Goal: Task Accomplishment & Management: Complete application form

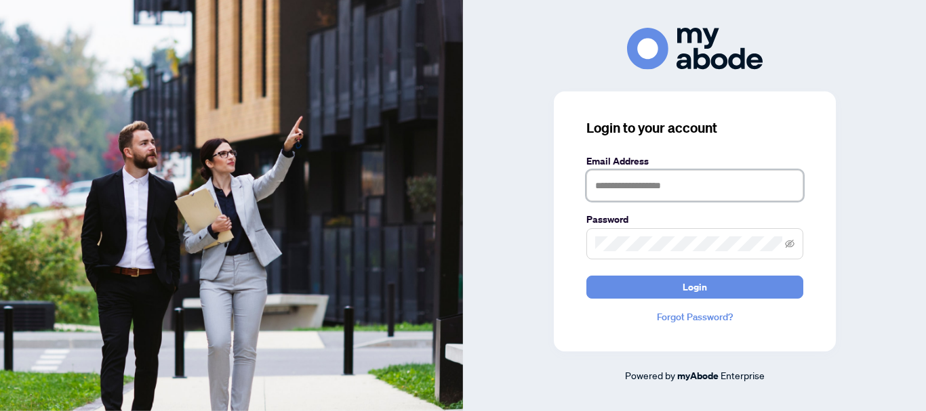
click at [599, 188] on input "text" at bounding box center [694, 185] width 217 height 31
type input "**********"
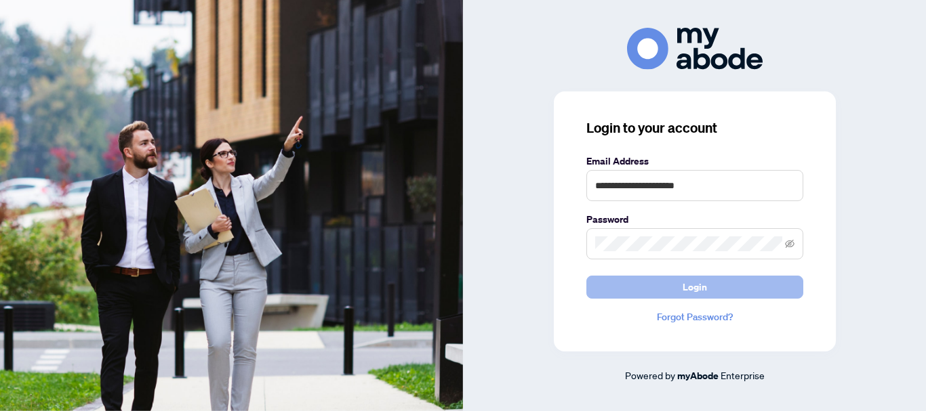
click at [711, 290] on button "Login" at bounding box center [694, 287] width 217 height 23
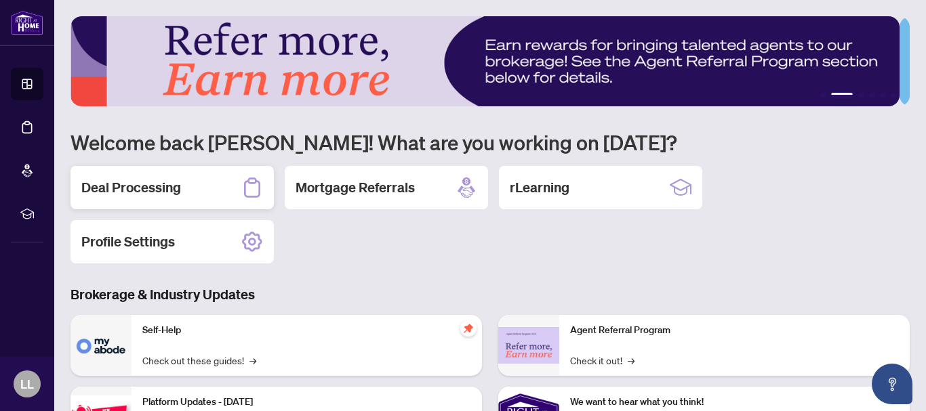
click at [142, 186] on h2 "Deal Processing" at bounding box center [131, 187] width 100 height 19
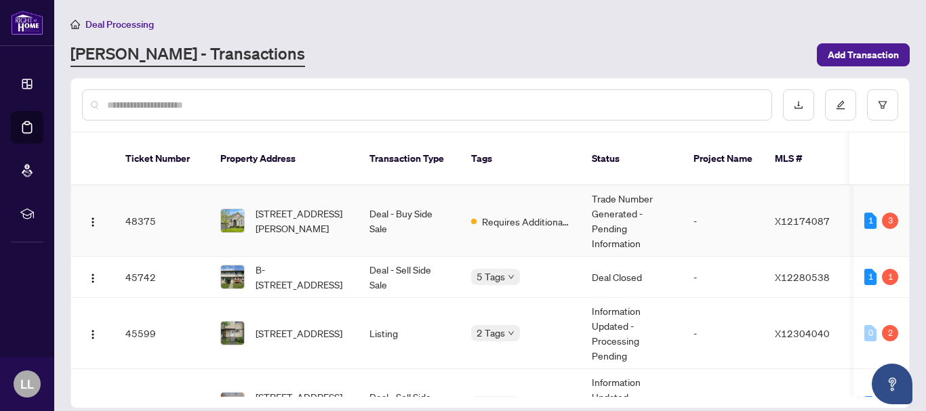
click at [137, 208] on td "48375" at bounding box center [162, 221] width 95 height 71
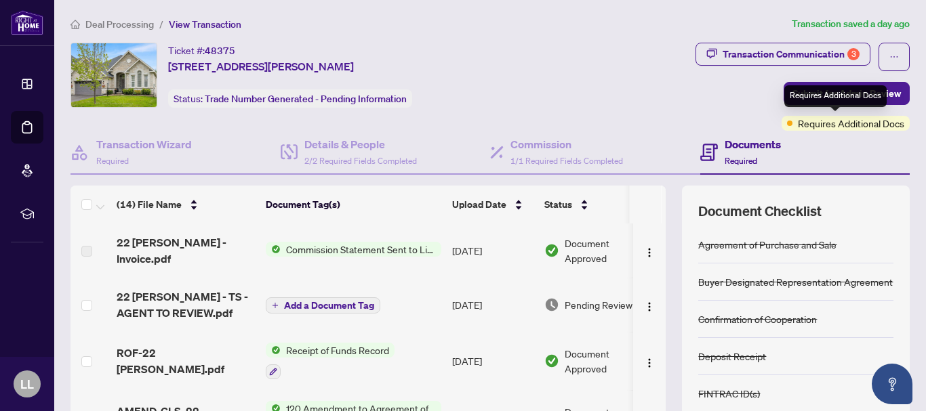
click at [837, 128] on span "Requires Additional Docs" at bounding box center [851, 123] width 106 height 15
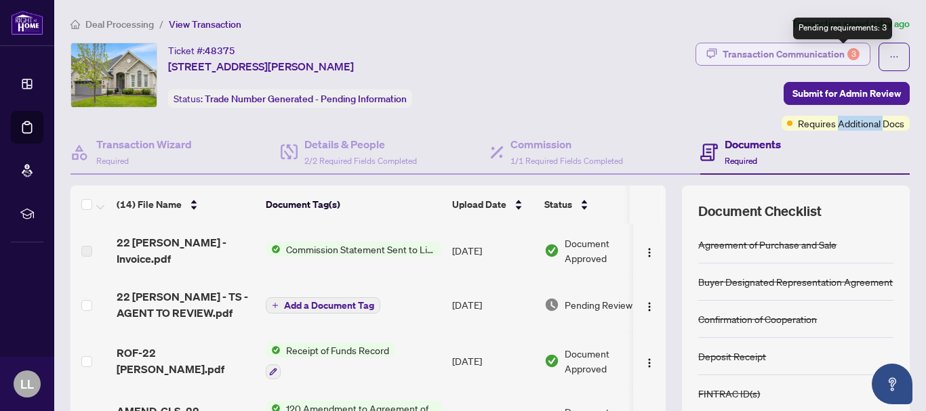
click at [847, 56] on div "3" at bounding box center [853, 54] width 12 height 12
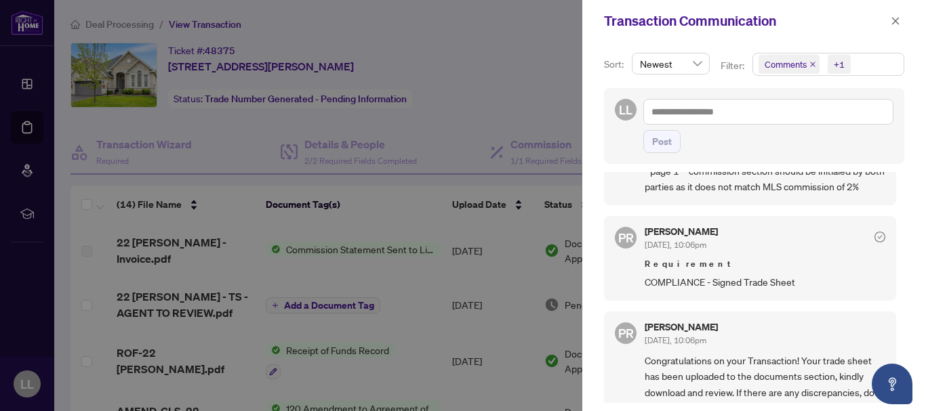
scroll to position [400, 0]
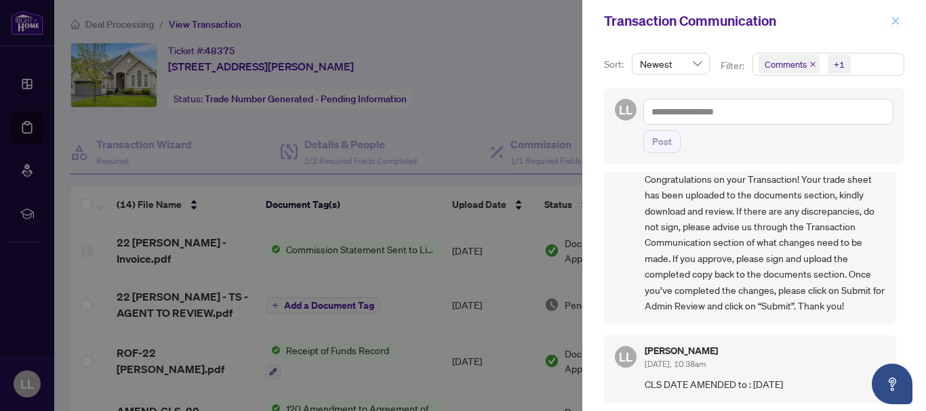
click at [900, 23] on icon "close" at bounding box center [895, 20] width 9 height 9
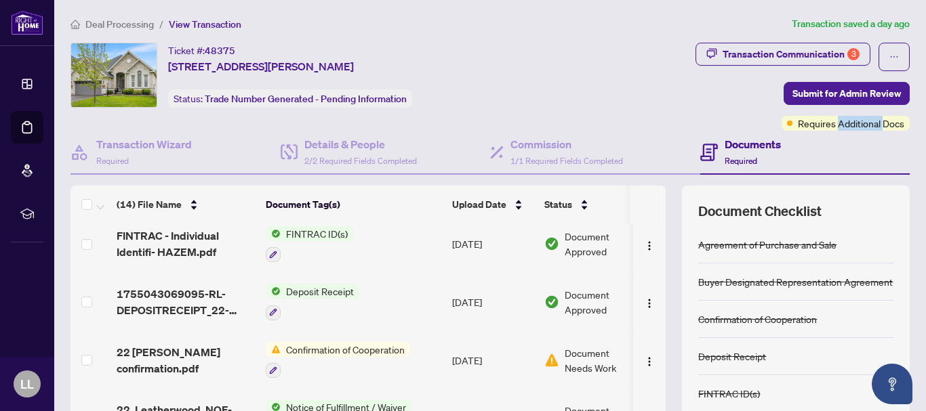
scroll to position [565, 0]
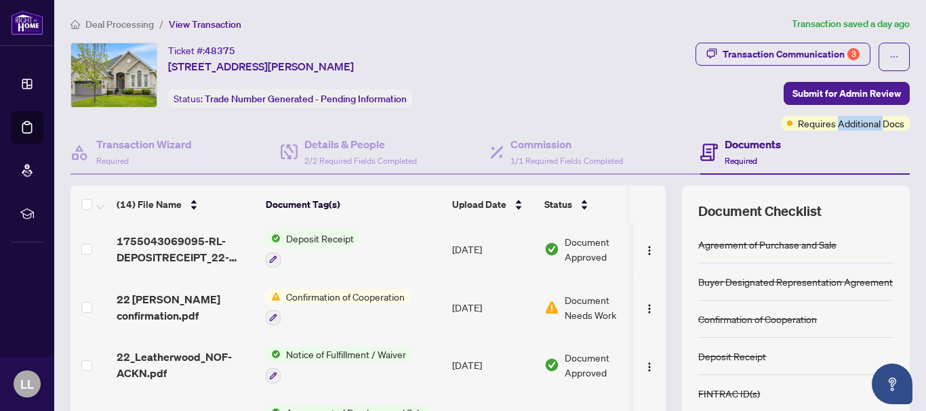
click at [334, 293] on span "Confirmation of Cooperation" at bounding box center [345, 296] width 129 height 15
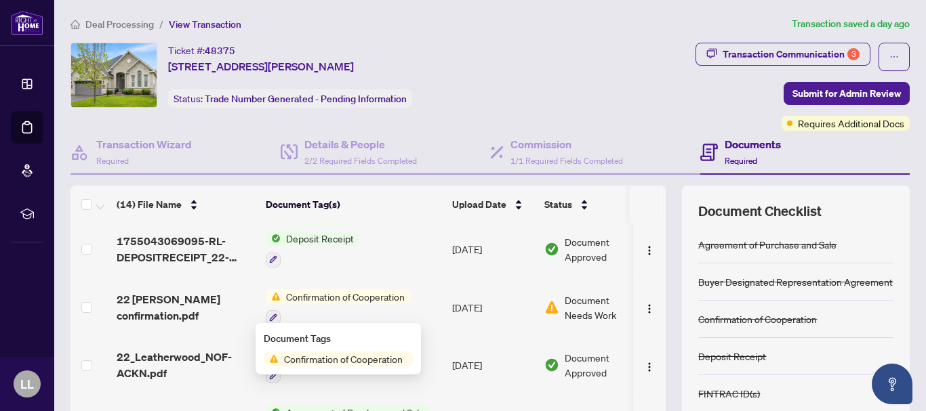
click at [291, 363] on span "Confirmation of Cooperation" at bounding box center [343, 359] width 129 height 15
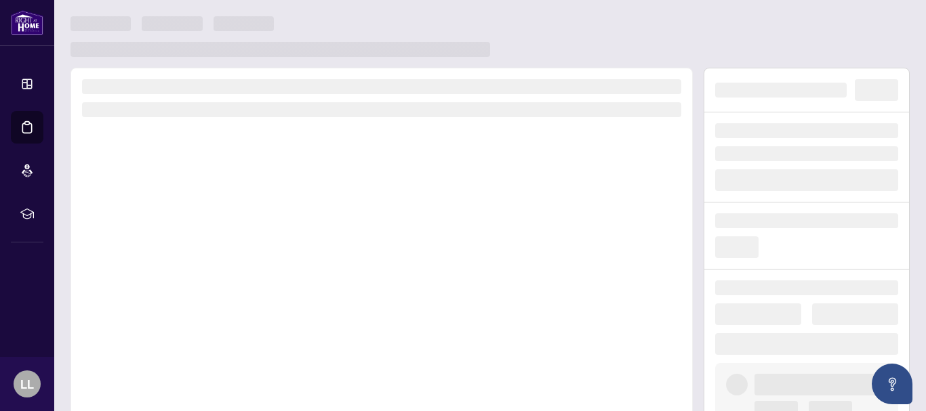
click at [291, 363] on div at bounding box center [381, 257] width 622 height 378
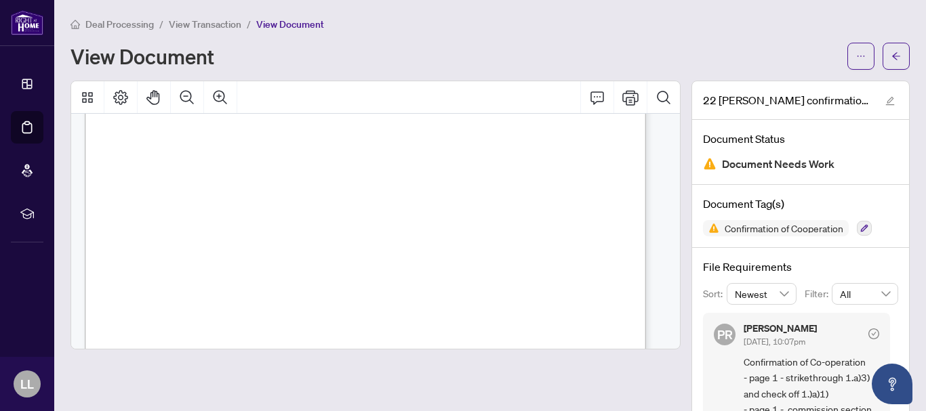
scroll to position [980, 0]
click at [405, 264] on span "ACKNOWLEDGEMENT" at bounding box center [364, 266] width 81 height 8
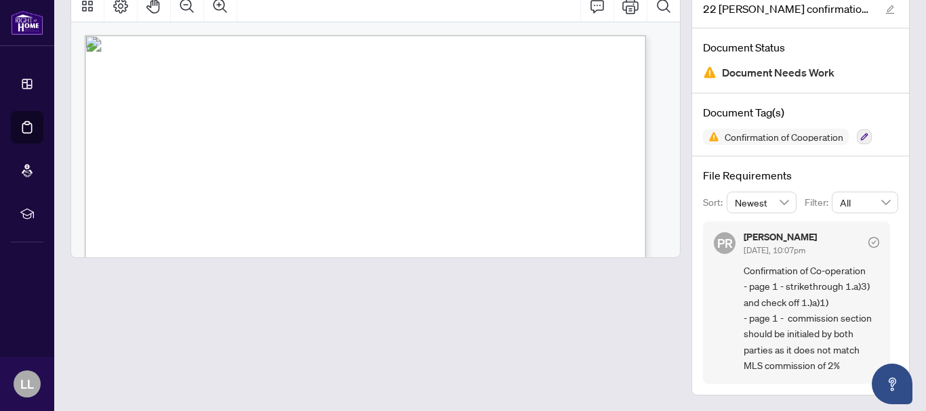
scroll to position [0, 0]
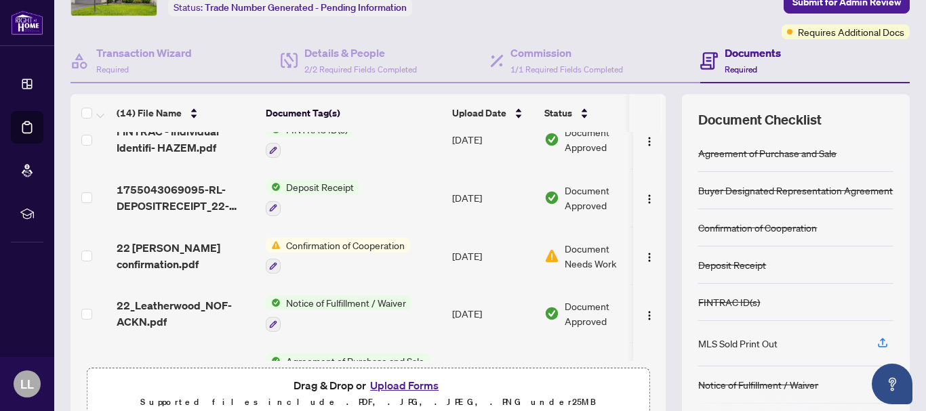
scroll to position [565, 0]
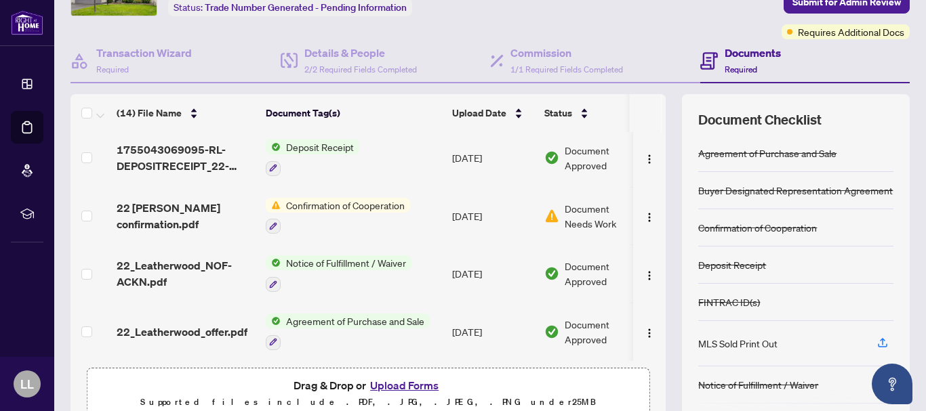
click at [336, 201] on span "Confirmation of Cooperation" at bounding box center [345, 205] width 129 height 15
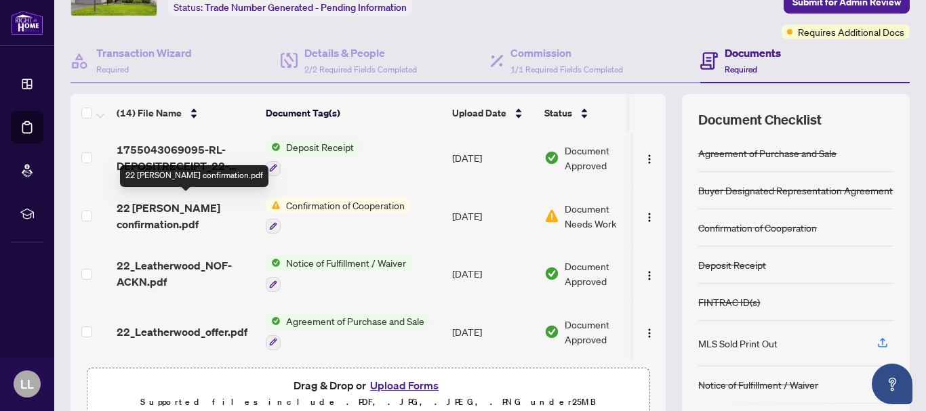
click at [169, 200] on span "22 [PERSON_NAME] confirmation.pdf" at bounding box center [186, 216] width 138 height 33
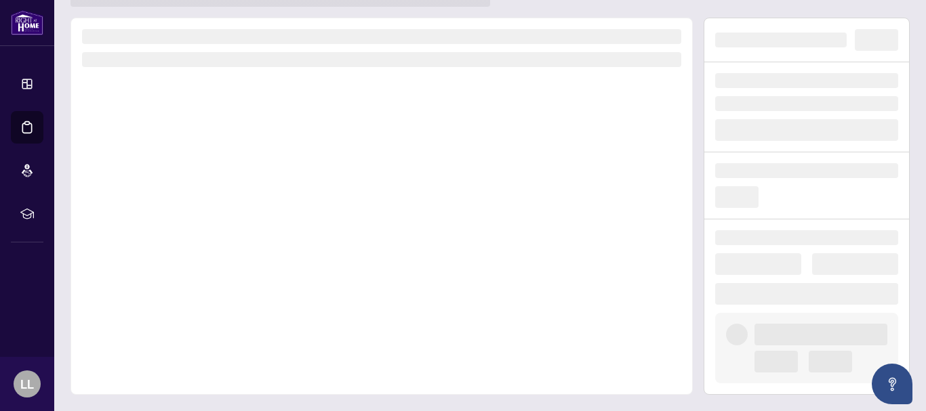
scroll to position [50, 0]
click at [169, 200] on div at bounding box center [381, 207] width 622 height 378
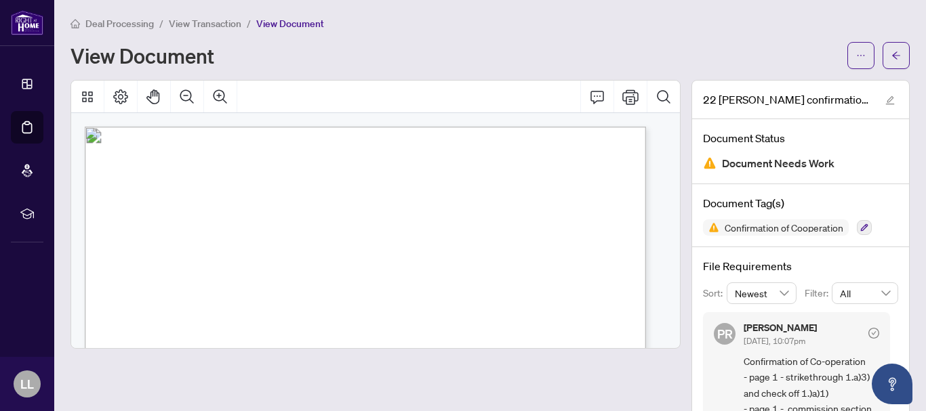
scroll to position [0, 0]
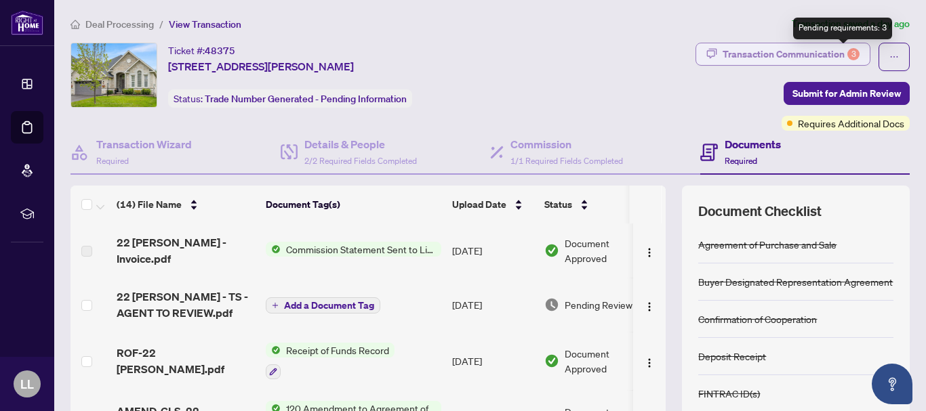
click at [848, 52] on div "3" at bounding box center [853, 54] width 12 height 12
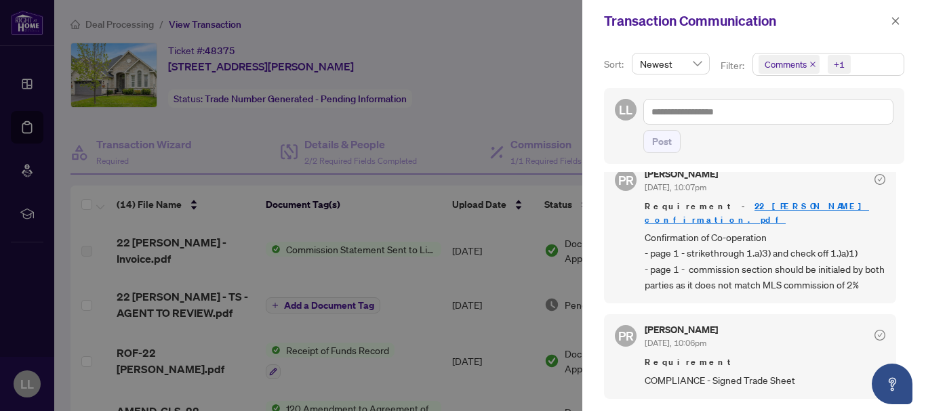
scroll to position [112, 0]
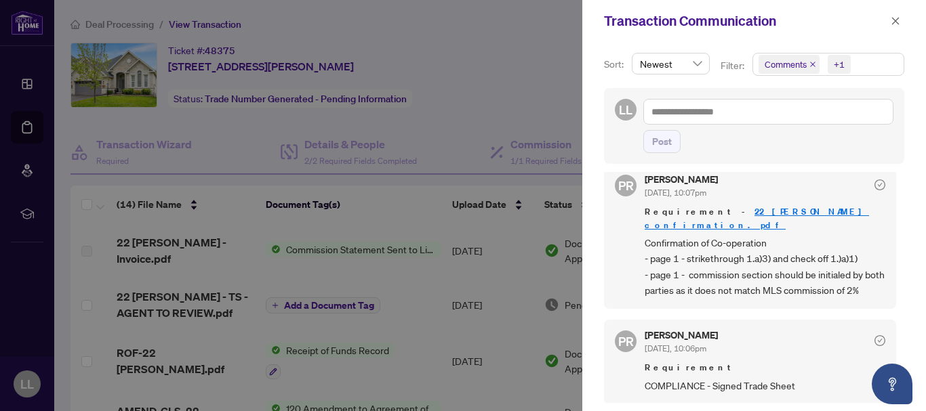
click at [765, 216] on link "22 [PERSON_NAME] confirmation.pdf" at bounding box center [757, 218] width 224 height 25
click at [892, 17] on icon "close" at bounding box center [895, 20] width 9 height 9
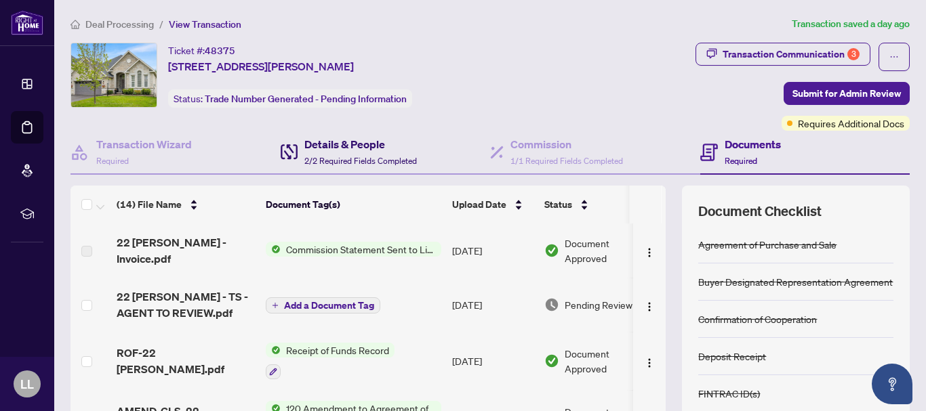
click at [323, 152] on div "Details & People 2/2 Required Fields Completed" at bounding box center [360, 152] width 113 height 32
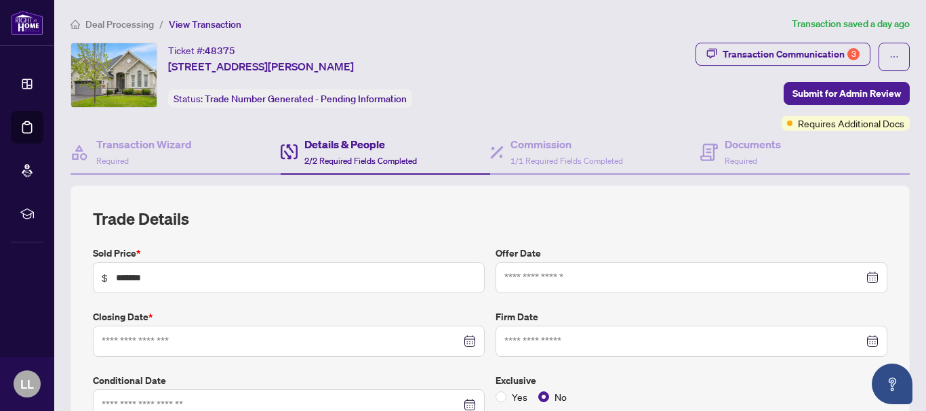
type input "**********"
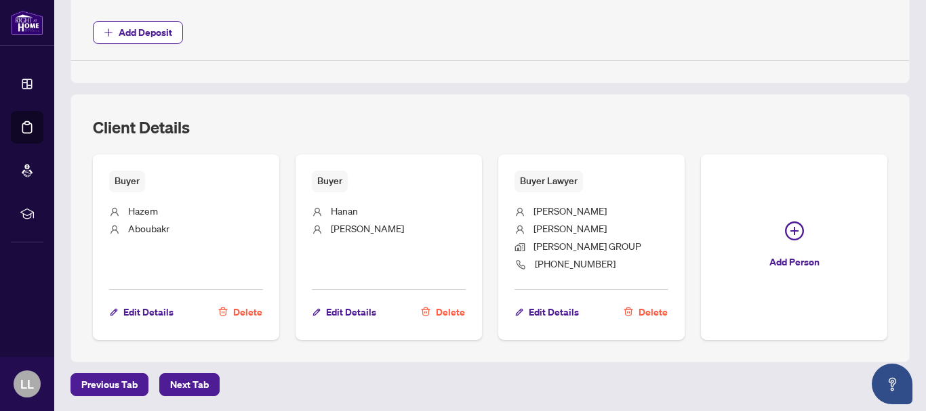
scroll to position [708, 0]
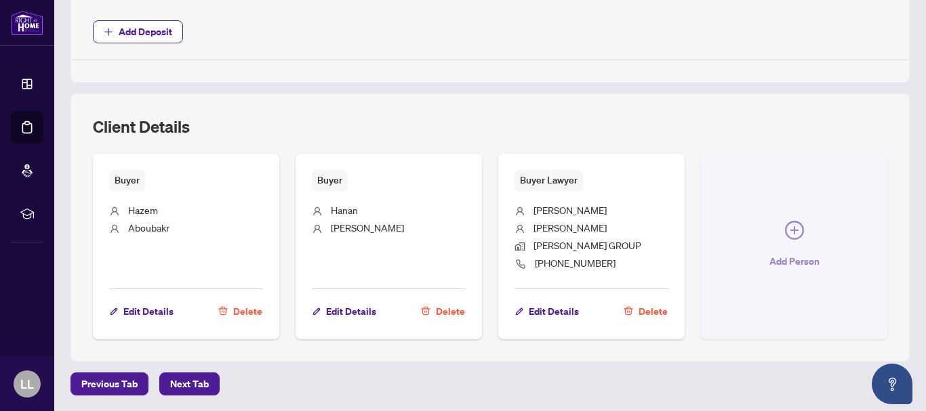
click at [785, 233] on icon "plus-circle" at bounding box center [794, 230] width 19 height 19
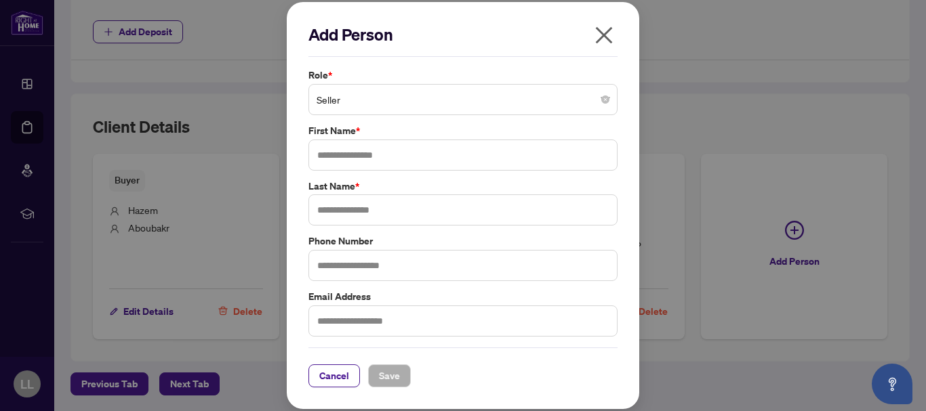
click at [604, 106] on span "Seller" at bounding box center [463, 100] width 293 height 26
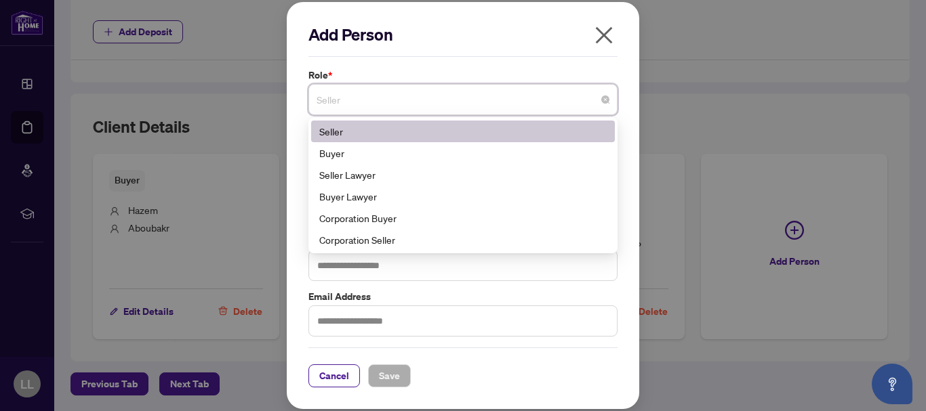
click at [556, 115] on input "search" at bounding box center [457, 102] width 281 height 30
click at [330, 135] on div "Seller" at bounding box center [462, 131] width 287 height 15
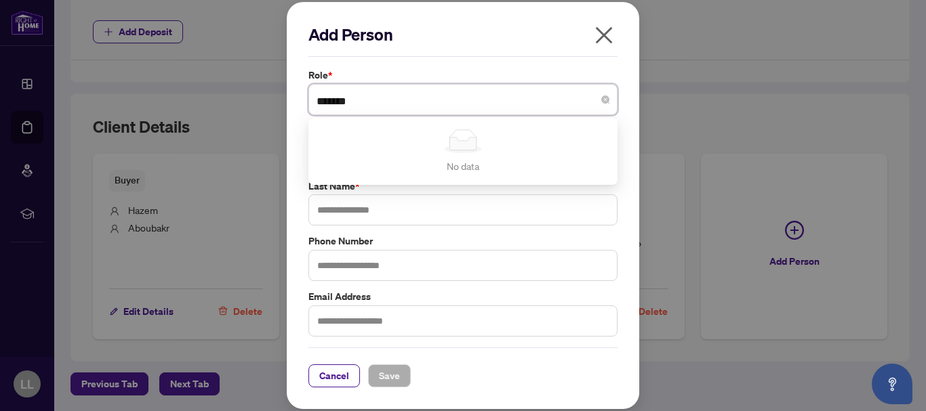
click at [334, 174] on div "No data No data" at bounding box center [463, 152] width 304 height 62
type input "******"
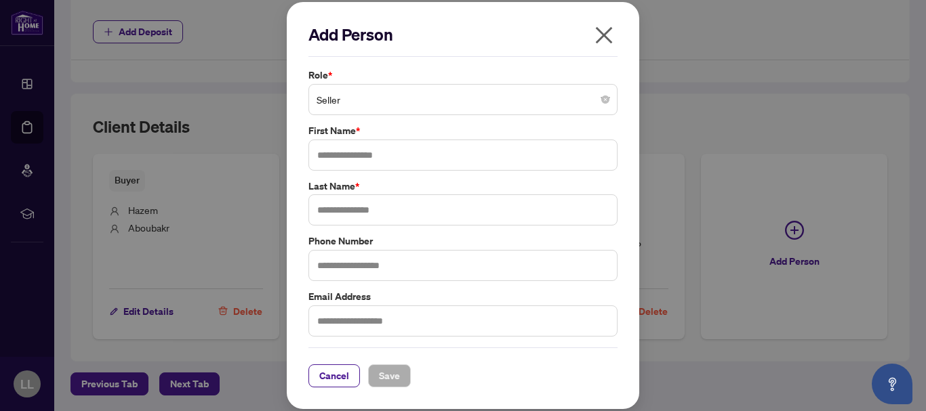
click at [607, 33] on icon "close" at bounding box center [604, 34] width 17 height 17
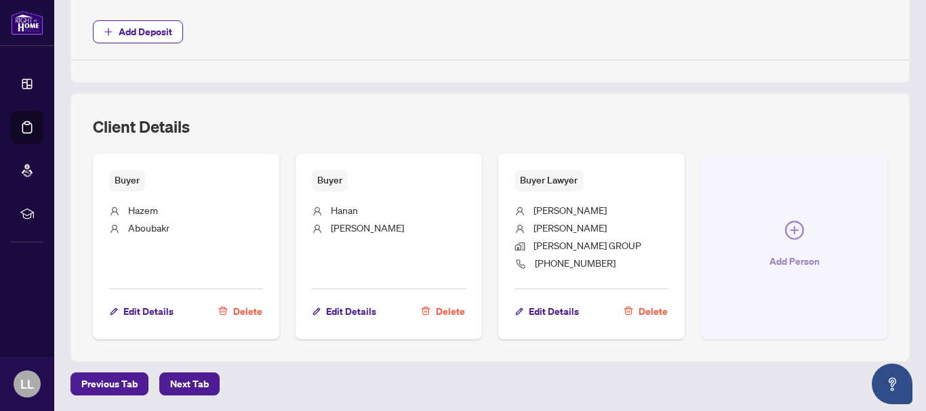
click at [789, 231] on icon "plus-circle" at bounding box center [794, 230] width 19 height 19
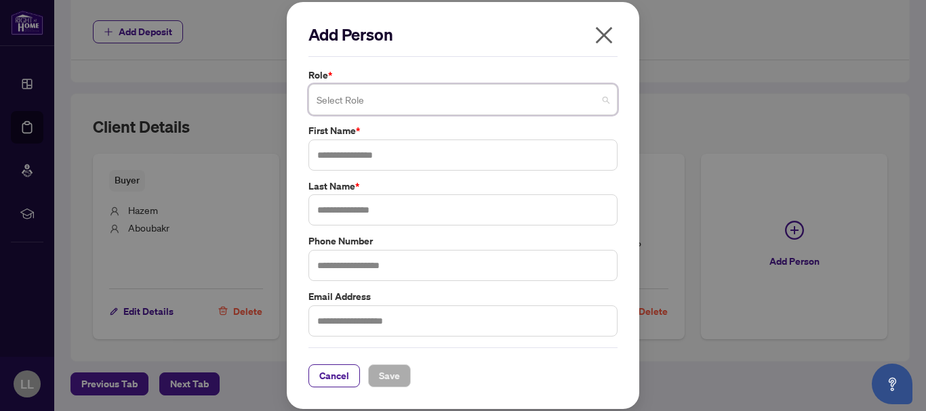
click at [607, 99] on span at bounding box center [463, 100] width 293 height 26
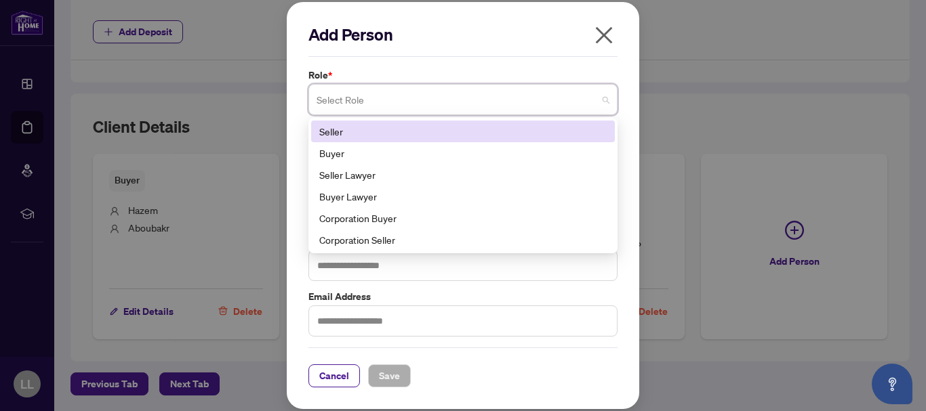
click at [336, 130] on div "Seller" at bounding box center [462, 131] width 287 height 15
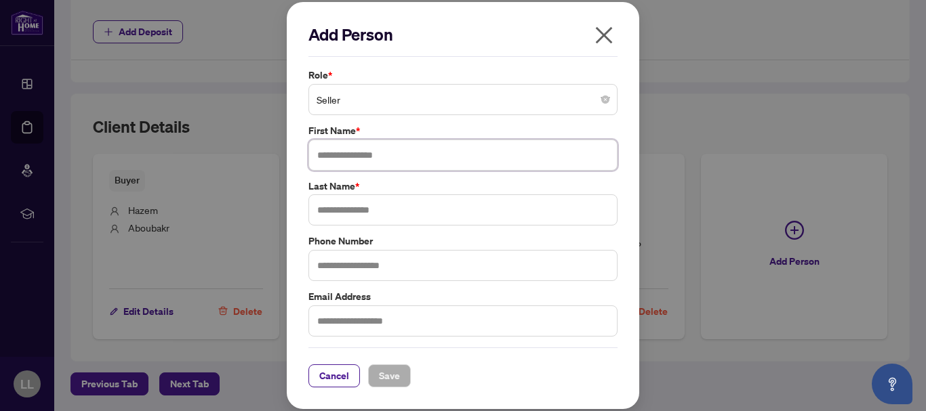
click at [330, 155] on input "text" at bounding box center [462, 155] width 309 height 31
type input "******"
click at [327, 207] on input "text" at bounding box center [462, 210] width 309 height 31
type input "******"
click at [384, 367] on span "Save" at bounding box center [389, 376] width 21 height 22
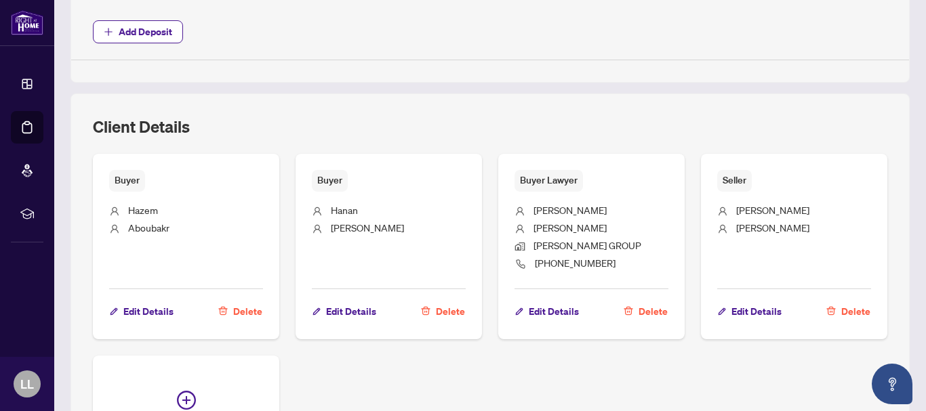
scroll to position [846, 0]
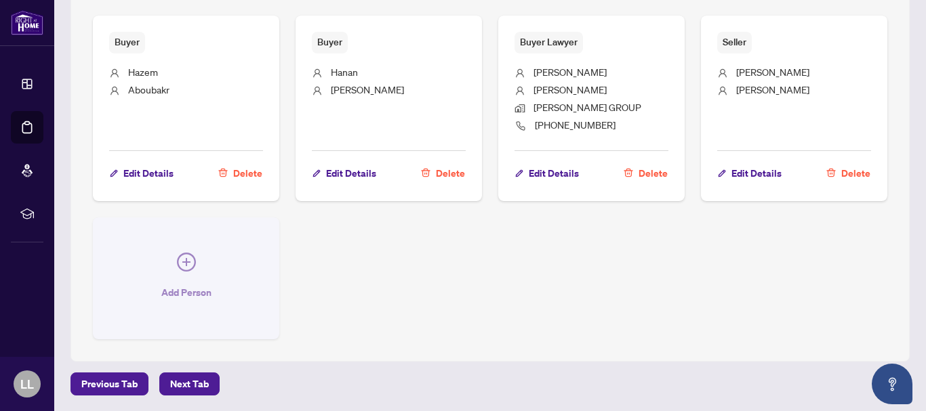
click at [180, 267] on button "Add Person" at bounding box center [186, 279] width 186 height 122
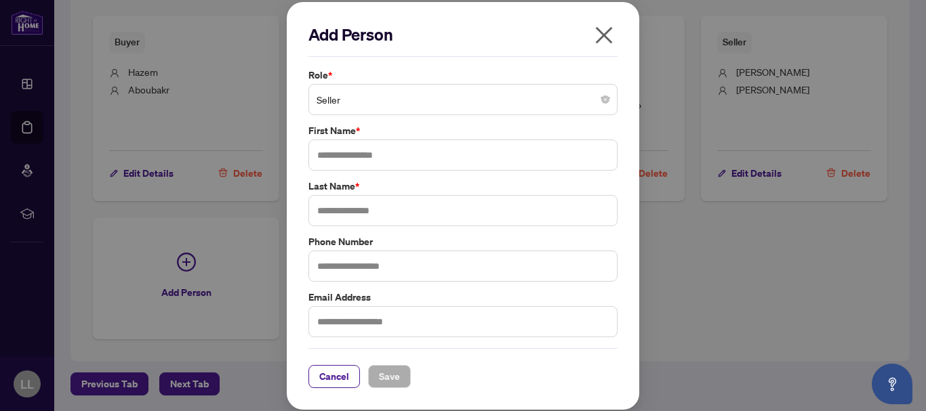
click at [184, 262] on div "Add Person Role * Seller First Name * Last Name * Phone Number Email Address Ca…" at bounding box center [463, 205] width 926 height 411
click at [352, 163] on input "text" at bounding box center [462, 155] width 309 height 31
type input "****"
click at [327, 208] on input "text" at bounding box center [462, 210] width 309 height 31
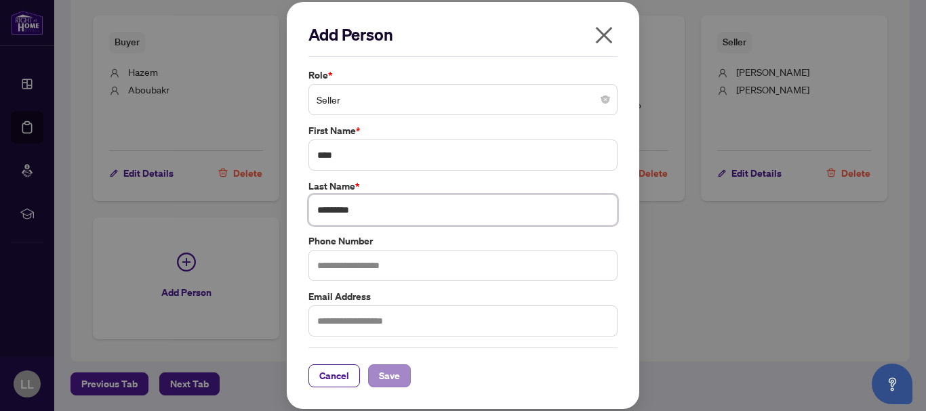
type input "*********"
click at [384, 374] on span "Save" at bounding box center [389, 376] width 21 height 22
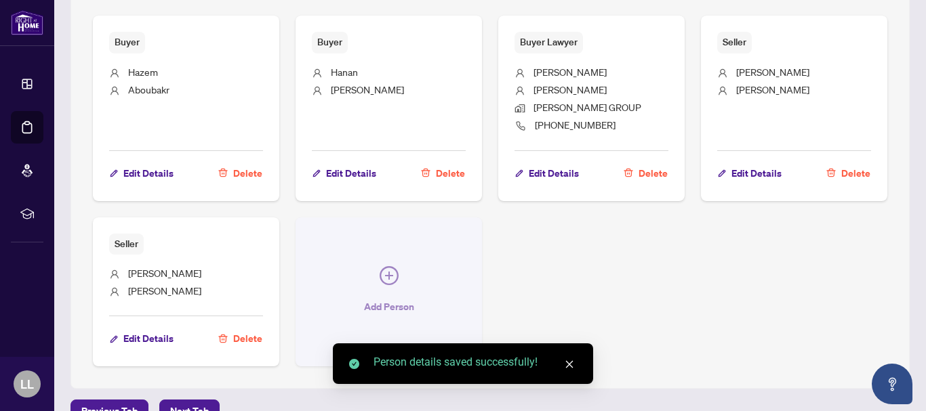
click at [380, 280] on icon "plus-circle" at bounding box center [389, 275] width 19 height 19
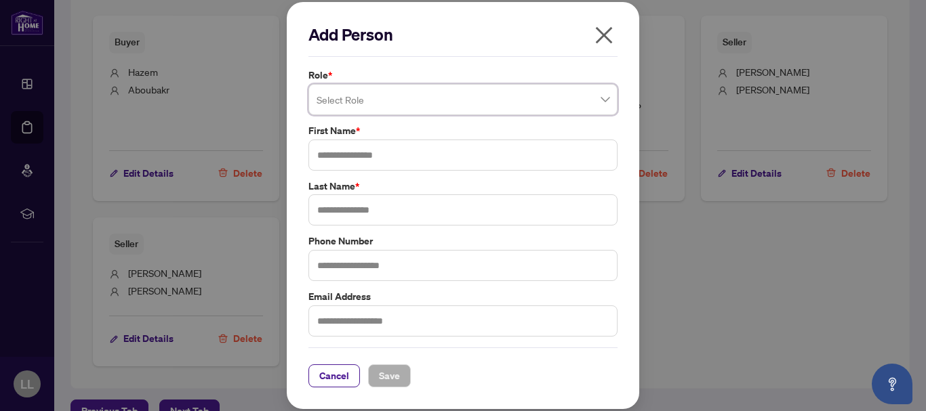
click at [402, 106] on input "search" at bounding box center [457, 102] width 281 height 30
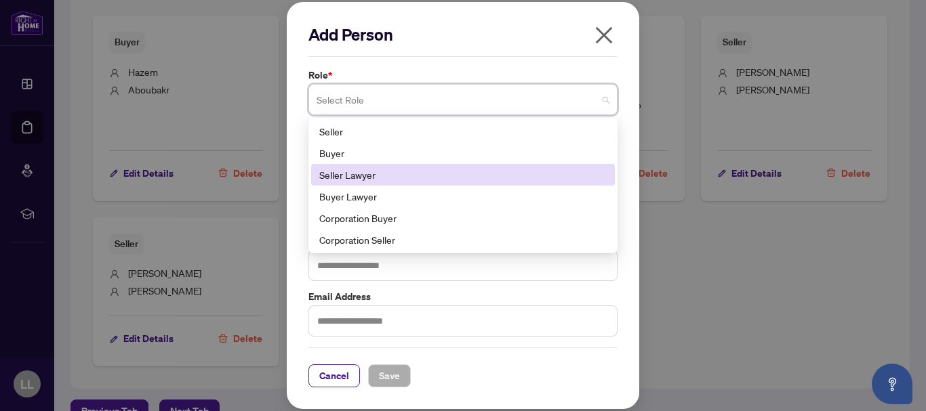
click at [369, 177] on div "Seller Lawyer" at bounding box center [462, 174] width 287 height 15
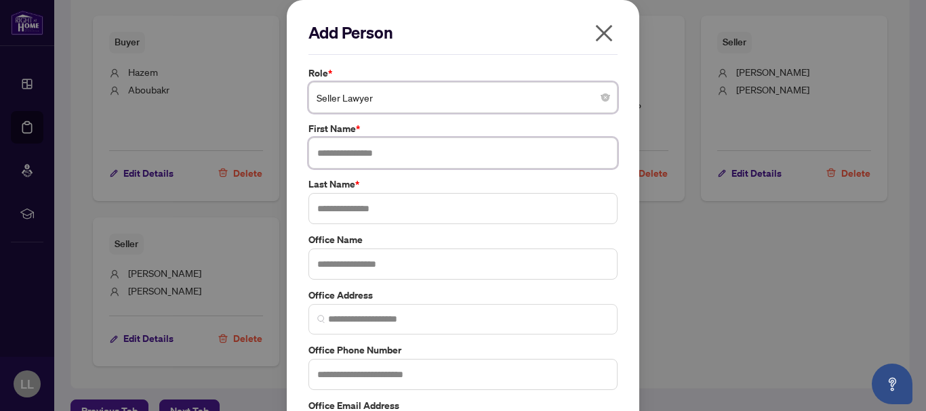
click at [336, 156] on input "text" at bounding box center [462, 153] width 309 height 31
type input "*****"
click at [316, 205] on input "text" at bounding box center [462, 208] width 309 height 31
type input "*"
type input "*****"
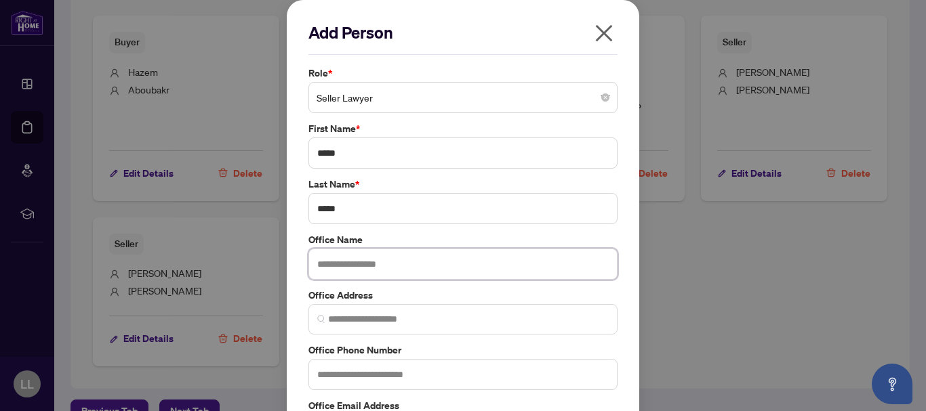
click at [320, 263] on input "text" at bounding box center [462, 264] width 309 height 31
click at [321, 316] on span at bounding box center [462, 319] width 309 height 31
type input "**********"
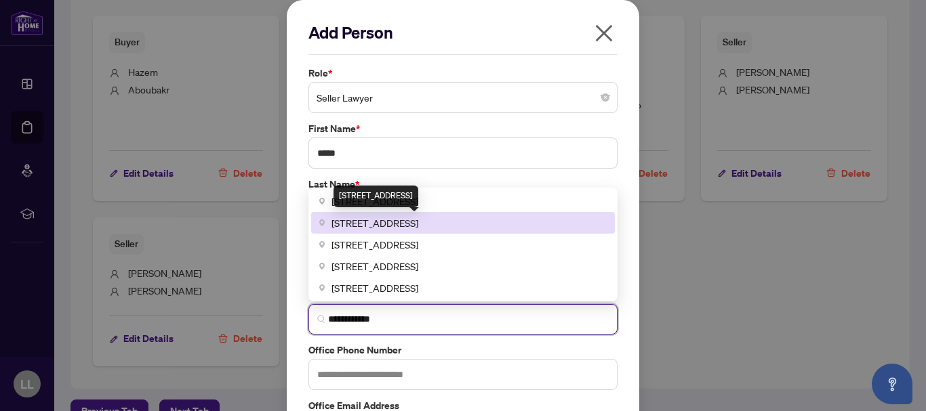
click at [336, 228] on span "[STREET_ADDRESS]" at bounding box center [374, 223] width 87 height 15
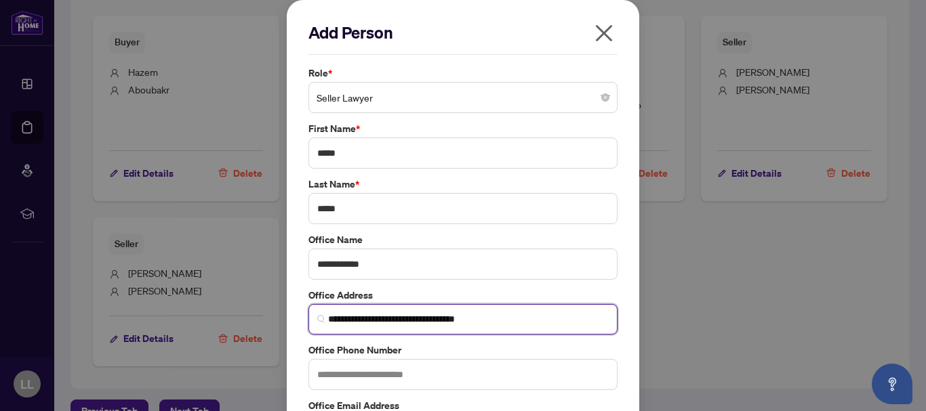
type input "**********"
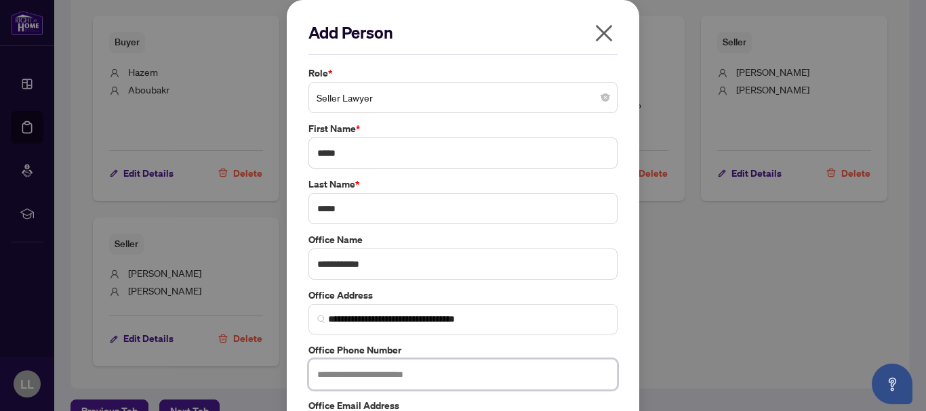
click at [316, 376] on input "text" at bounding box center [462, 374] width 309 height 31
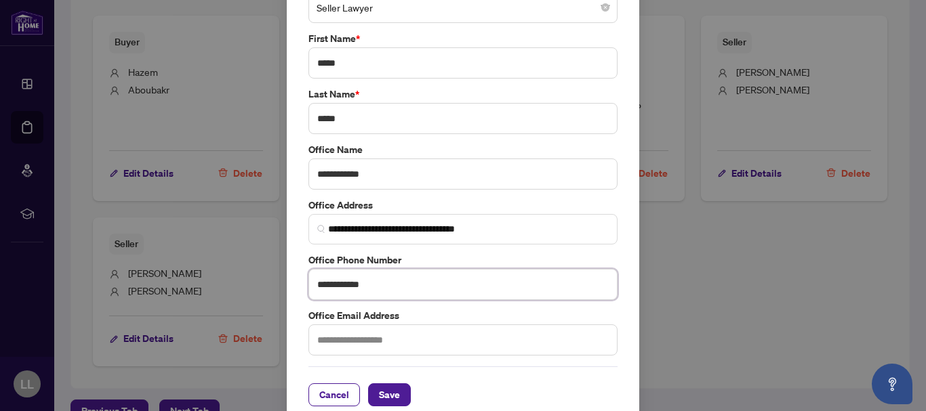
scroll to position [107, 0]
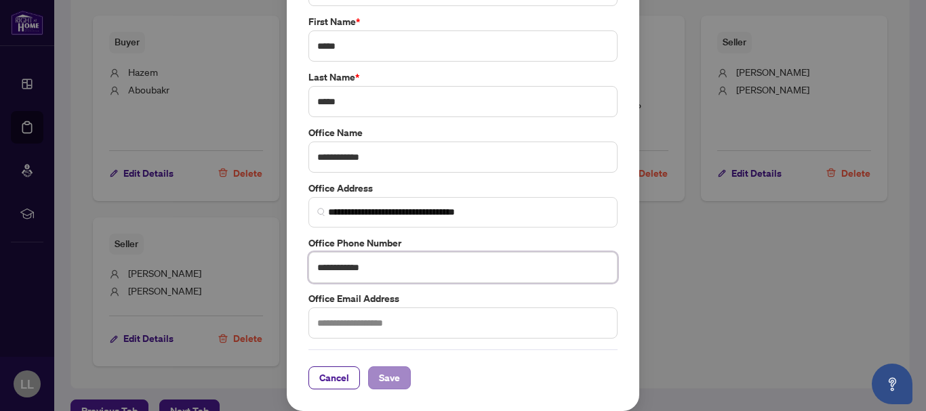
type input "**********"
click at [382, 383] on span "Save" at bounding box center [389, 378] width 21 height 22
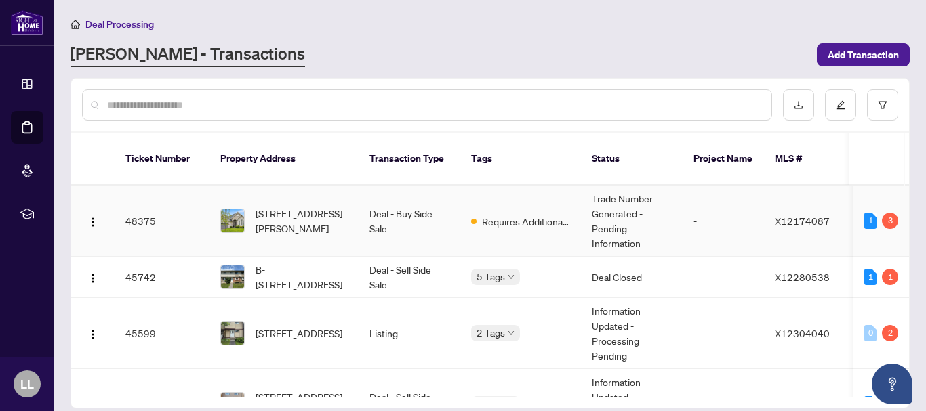
click at [138, 210] on td "48375" at bounding box center [162, 221] width 95 height 71
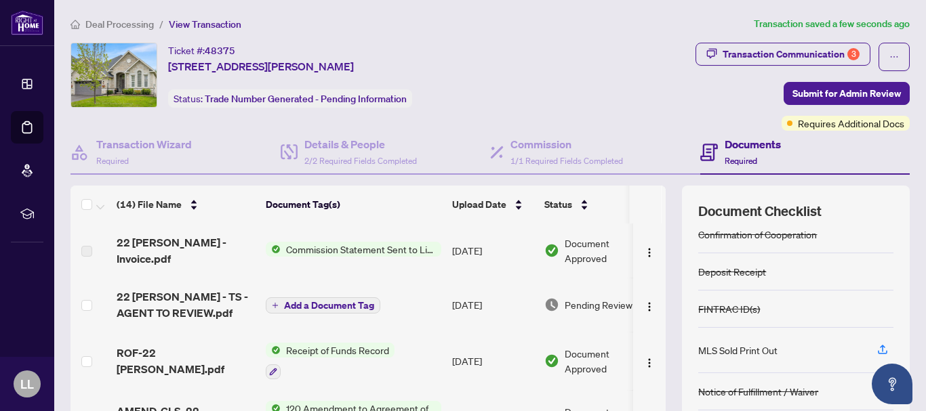
scroll to position [85, 0]
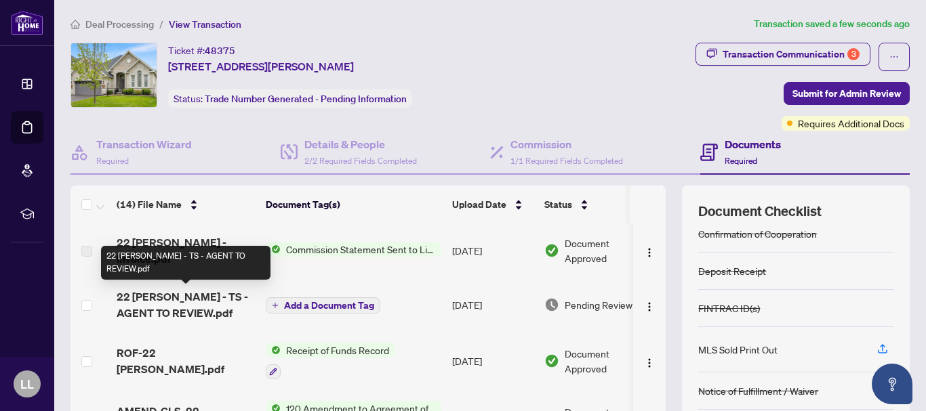
click at [174, 304] on span "22 [PERSON_NAME] - TS - AGENT TO REVIEW.pdf" at bounding box center [186, 305] width 138 height 33
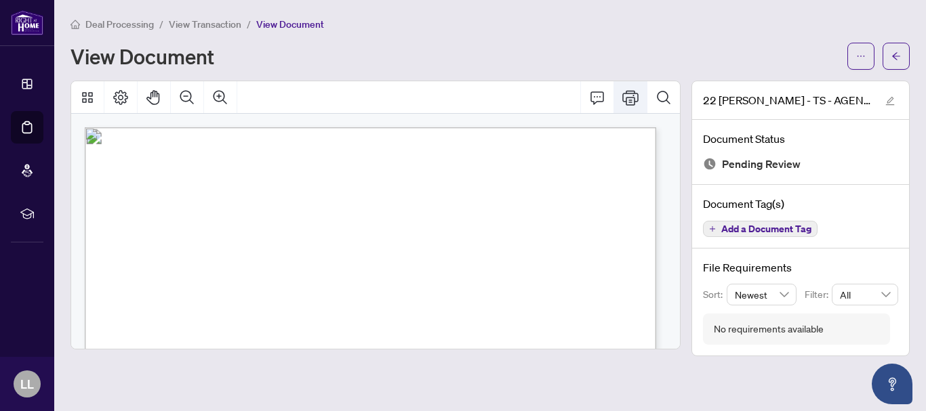
click at [624, 101] on icon "Print" at bounding box center [630, 97] width 16 height 15
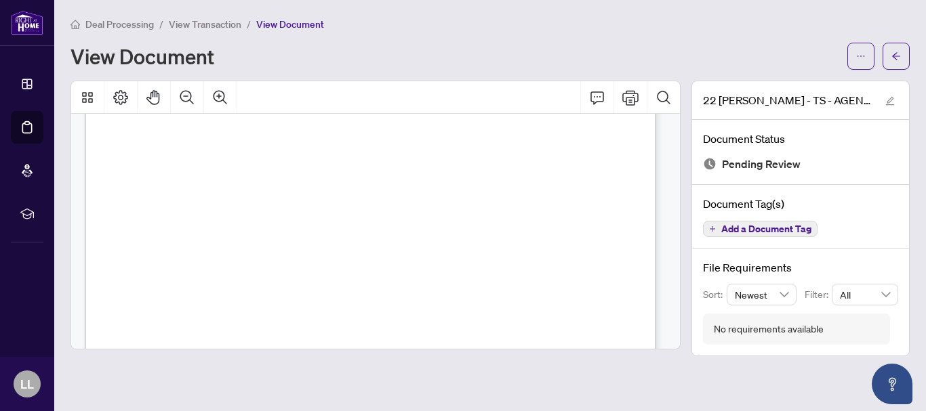
scroll to position [531, 0]
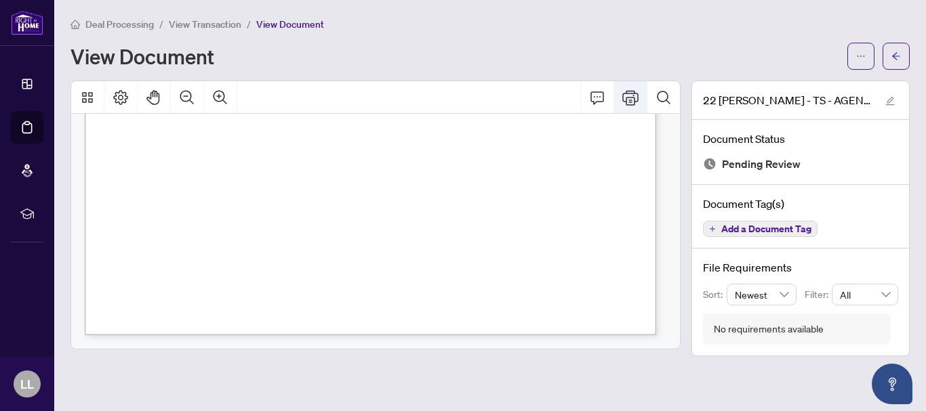
click at [628, 98] on icon "Print" at bounding box center [630, 97] width 16 height 16
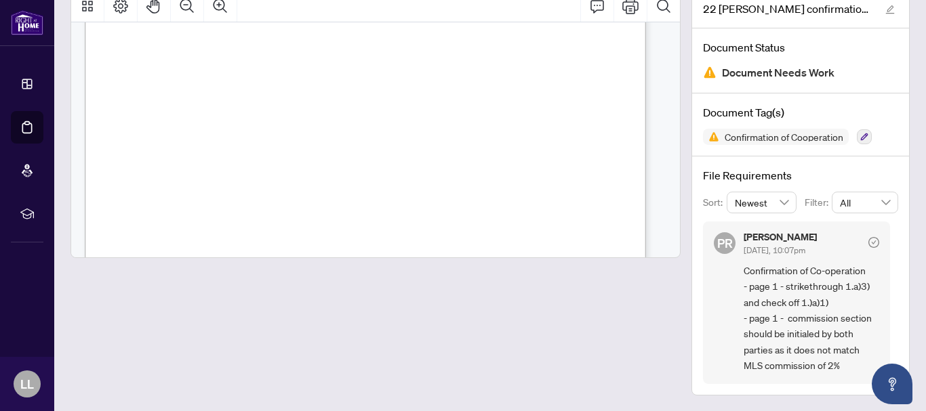
scroll to position [395, 0]
click at [567, 228] on span "Additional comments and/or disclosures by Co-operating Brokerage: (e.g., The Co…" at bounding box center [352, 229] width 428 height 8
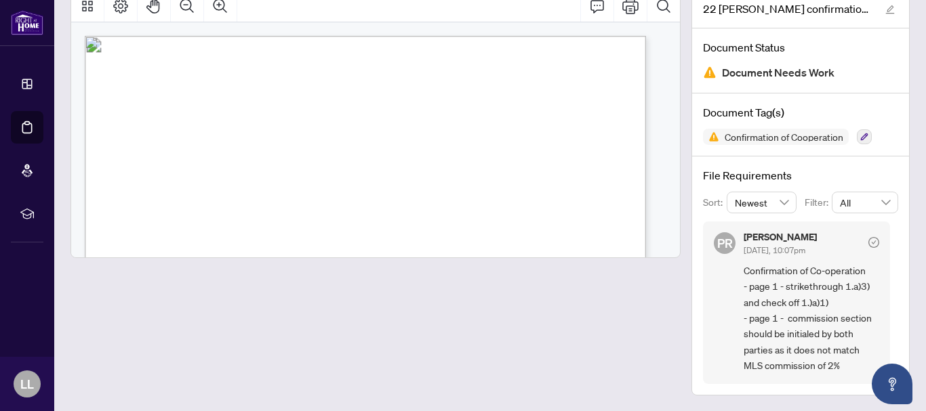
scroll to position [205, 0]
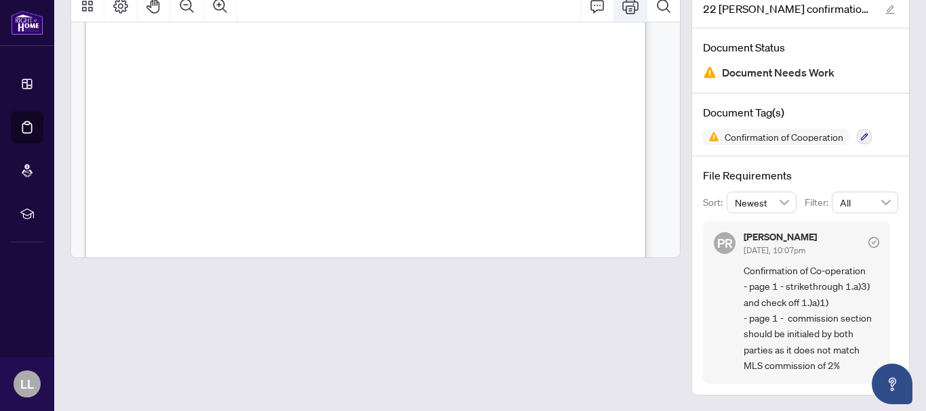
click at [622, 9] on icon "Print" at bounding box center [630, 6] width 16 height 15
